Goal: Information Seeking & Learning: Check status

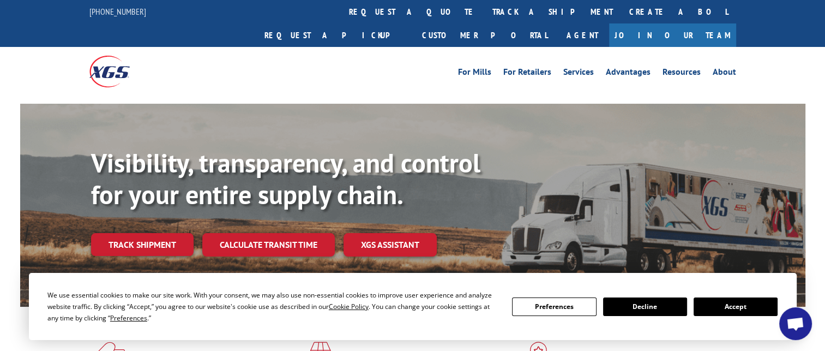
click at [161, 233] on link "Track shipment" at bounding box center [142, 244] width 103 height 23
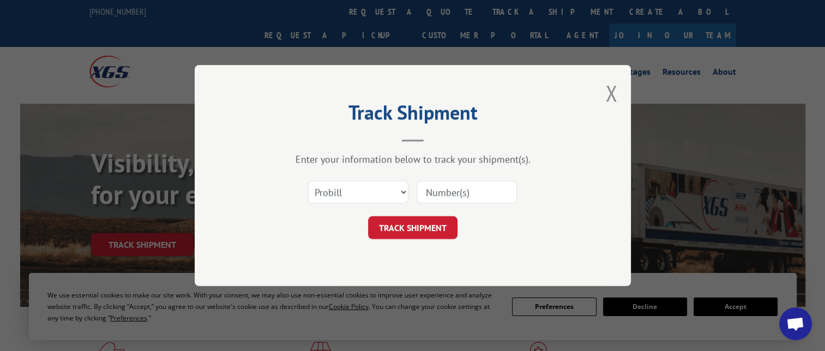
click at [451, 193] on input at bounding box center [467, 192] width 100 height 23
paste input "16998862"
type input "16998862"
click at [405, 229] on button "TRACK SHIPMENT" at bounding box center [412, 227] width 89 height 23
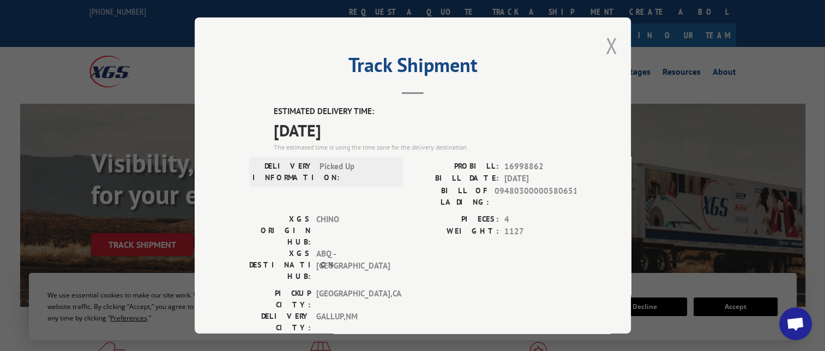
click at [606, 46] on button "Close modal" at bounding box center [612, 45] width 12 height 29
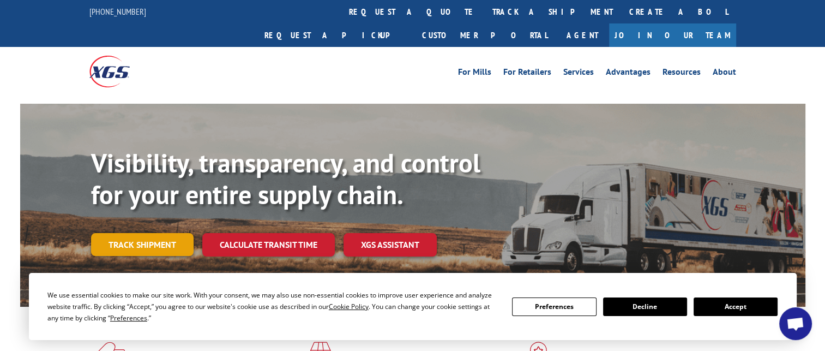
click at [148, 233] on link "Track shipment" at bounding box center [142, 244] width 103 height 23
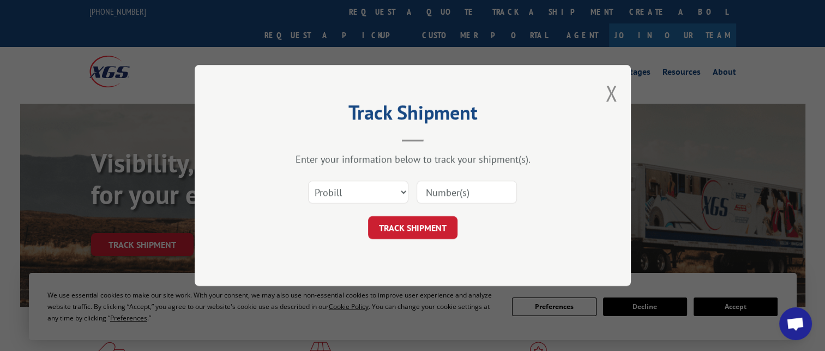
click at [476, 194] on input at bounding box center [467, 192] width 100 height 23
paste input "17604488"
type input "17604488"
click at [425, 225] on button "TRACK SHIPMENT" at bounding box center [412, 227] width 89 height 23
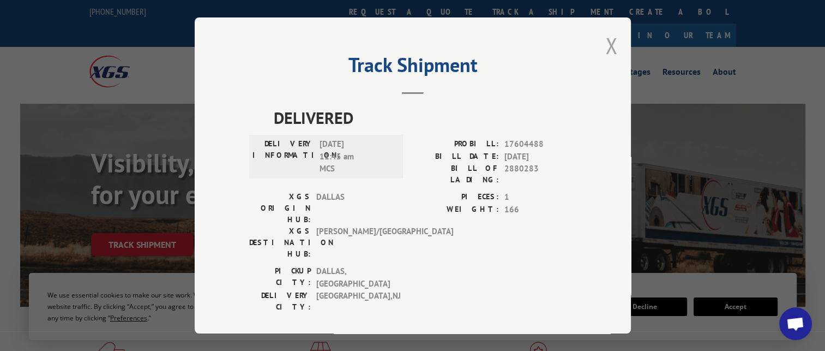
click at [607, 42] on button "Close modal" at bounding box center [612, 45] width 12 height 29
